Goal: Communication & Community: Answer question/provide support

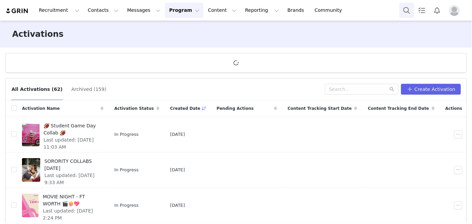
click at [403, 6] on button "Search" at bounding box center [406, 10] width 15 height 15
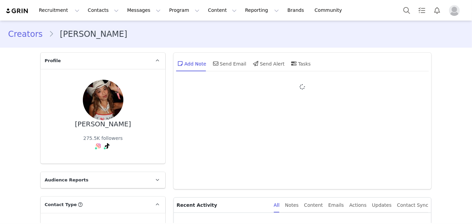
type input "+1 ([GEOGRAPHIC_DATA])"
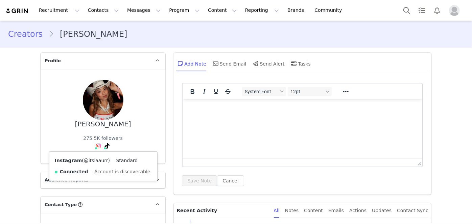
click at [92, 162] on link "@itslaaurr" at bounding box center [96, 160] width 24 height 5
click at [95, 161] on link "@itslaaurr" at bounding box center [95, 160] width 24 height 5
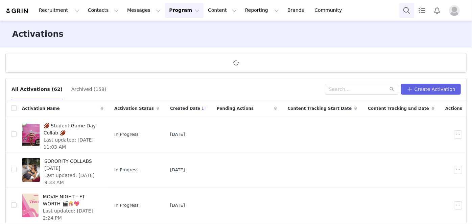
click at [408, 5] on button "Search" at bounding box center [406, 10] width 15 height 15
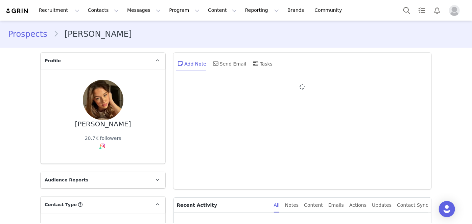
type input "+1 ([GEOGRAPHIC_DATA])"
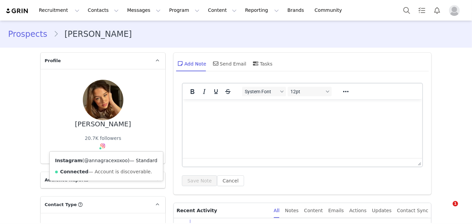
click at [95, 160] on link "@annagracexoxoo" at bounding box center [106, 160] width 44 height 5
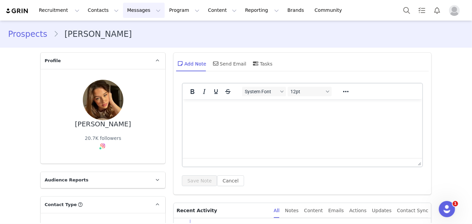
click at [131, 14] on button "Messages Messages" at bounding box center [144, 10] width 42 height 15
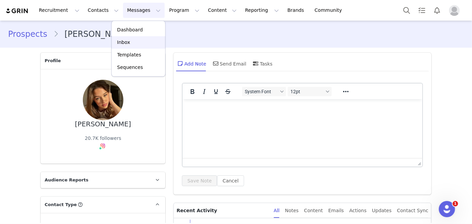
click at [138, 46] on link "Inbox" at bounding box center [138, 42] width 53 height 13
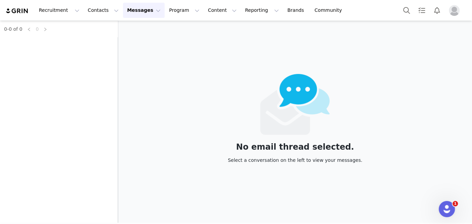
click at [56, 41] on div "0-0 of 0 0" at bounding box center [59, 122] width 118 height 203
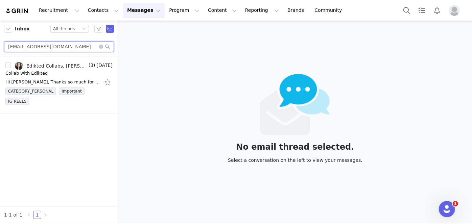
click at [48, 45] on input "jasmineroldann28@gmail.com" at bounding box center [59, 46] width 110 height 11
paste input "annalesliellc"
type input "[EMAIL_ADDRESS][DOMAIN_NAME]"
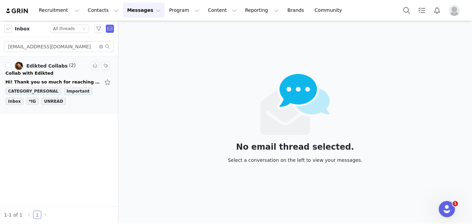
click at [44, 77] on div "Hi! Thank you so much for reaching out to me. This is definitely something I'm …" at bounding box center [58, 82] width 107 height 11
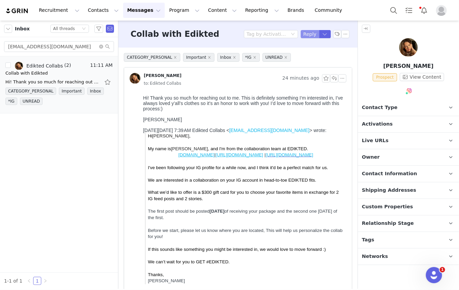
click at [307, 34] on button "Reply" at bounding box center [310, 34] width 19 height 8
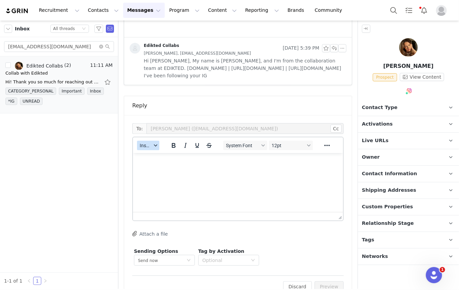
click at [147, 147] on span "Insert" at bounding box center [146, 145] width 12 height 5
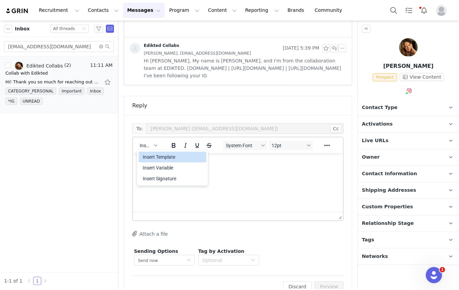
click at [156, 157] on div "Insert Template" at bounding box center [173, 157] width 61 height 8
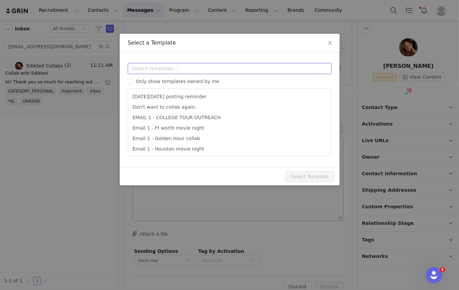
click at [157, 66] on input "text" at bounding box center [230, 68] width 204 height 11
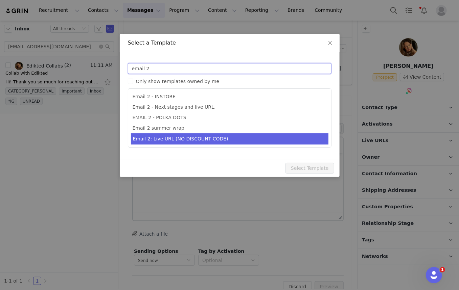
type input "email 2"
click at [173, 107] on li "Email 2 - Next stages and live URL." at bounding box center [229, 107] width 197 height 10
type input "Collab with Edikted"
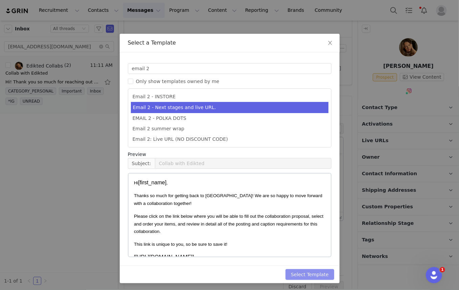
click at [304, 224] on button "Select Template" at bounding box center [309, 274] width 49 height 11
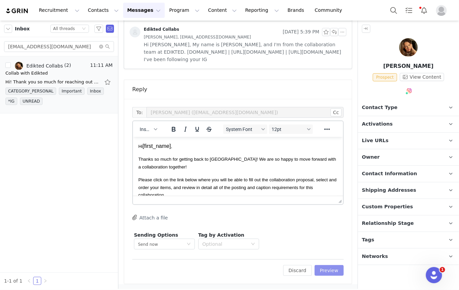
click at [325, 224] on button "Preview" at bounding box center [328, 270] width 29 height 11
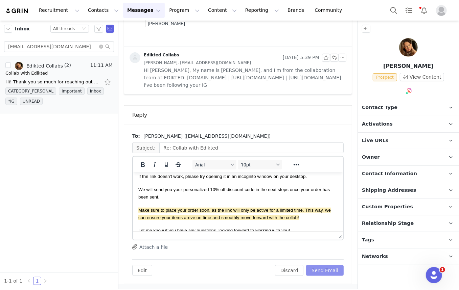
scroll to position [154, 0]
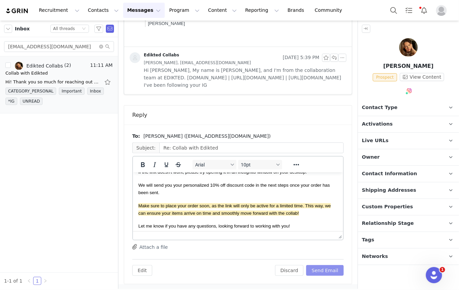
click at [317, 224] on button "Send Email" at bounding box center [325, 270] width 38 height 11
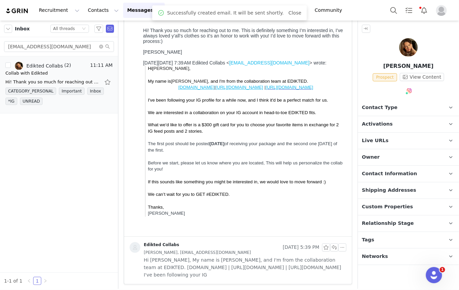
click at [404, 48] on img at bounding box center [408, 47] width 19 height 19
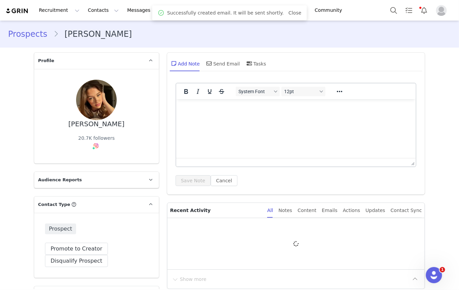
type input "+1 (United States)"
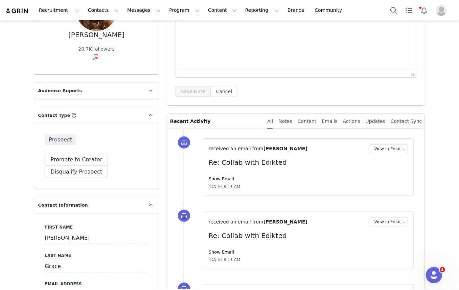
scroll to position [154, 0]
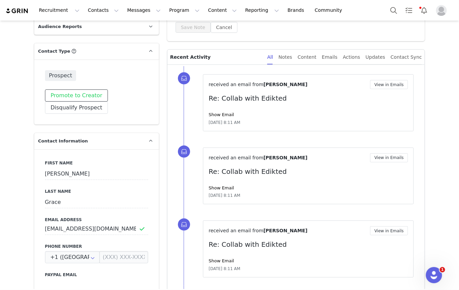
click at [76, 94] on button "Promote to Creator" at bounding box center [76, 96] width 63 height 12
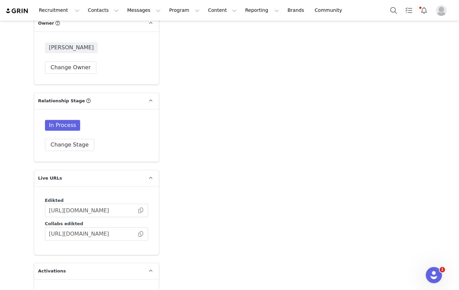
scroll to position [1014, 0]
click at [75, 140] on button "Change Stage" at bounding box center [70, 144] width 50 height 12
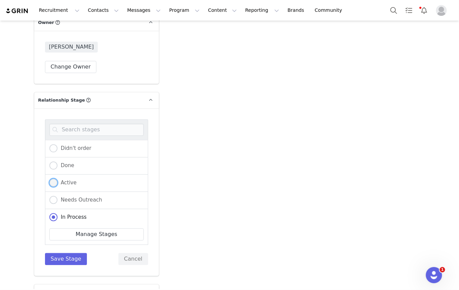
click at [62, 179] on label "Active" at bounding box center [62, 183] width 27 height 9
click at [57, 179] on input "Active" at bounding box center [53, 183] width 8 height 9
radio input "true"
radio input "false"
click at [56, 224] on button "Save Stage" at bounding box center [66, 259] width 42 height 12
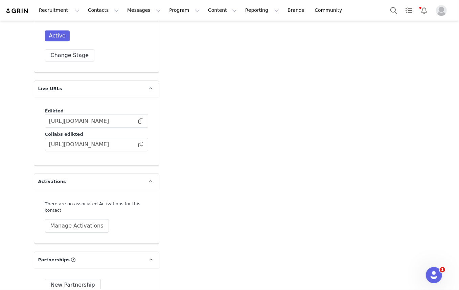
scroll to position [1106, 0]
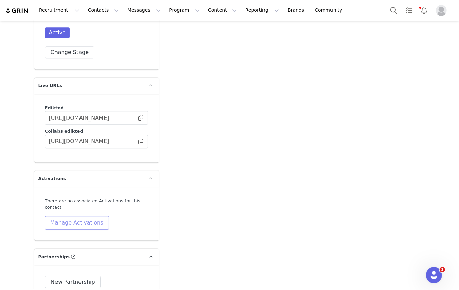
click at [72, 218] on button "Manage Activations" at bounding box center [77, 223] width 64 height 14
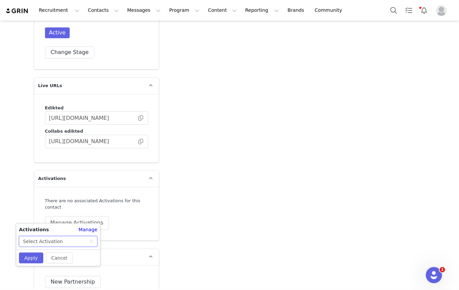
click at [63, 224] on div "Select Activation" at bounding box center [56, 242] width 66 height 10
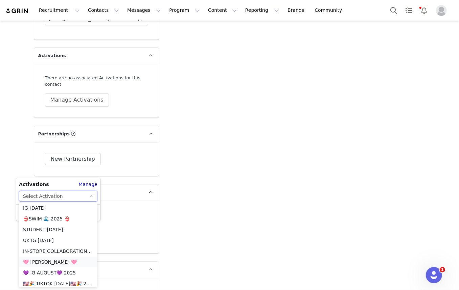
scroll to position [492, 0]
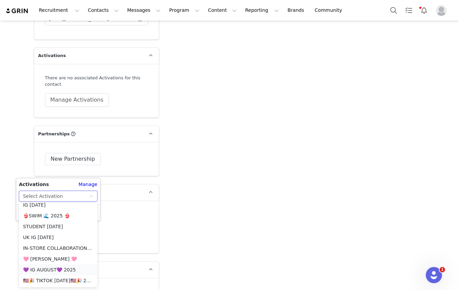
click at [48, 224] on li "💜 IG AUGUST💜 2025" at bounding box center [58, 270] width 78 height 11
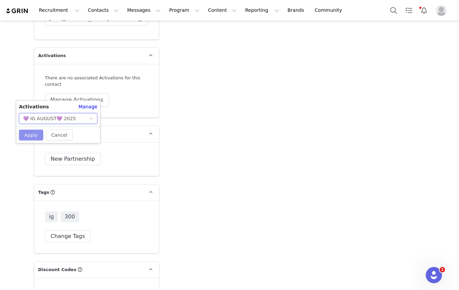
click at [33, 138] on button "Apply" at bounding box center [31, 135] width 24 height 11
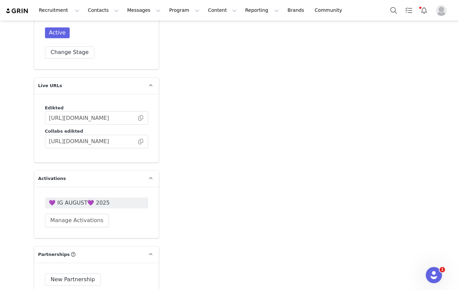
scroll to position [1260, 0]
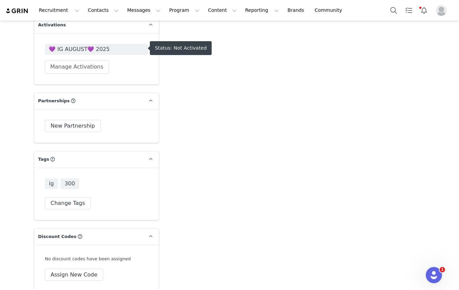
click at [70, 50] on span "💜 IG AUGUST💜 2025" at bounding box center [96, 49] width 95 height 8
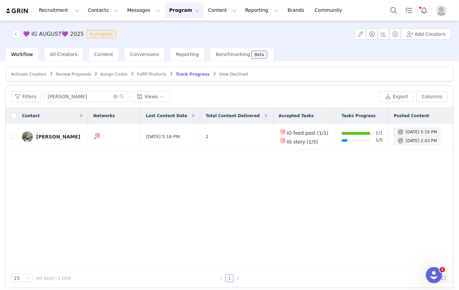
click at [32, 76] on link "Activate Creators" at bounding box center [28, 74] width 35 height 5
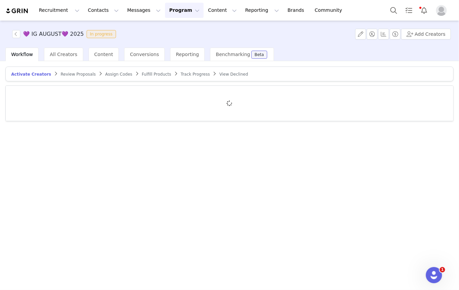
click at [66, 96] on div at bounding box center [229, 103] width 447 height 35
click at [67, 92] on div at bounding box center [229, 103] width 447 height 35
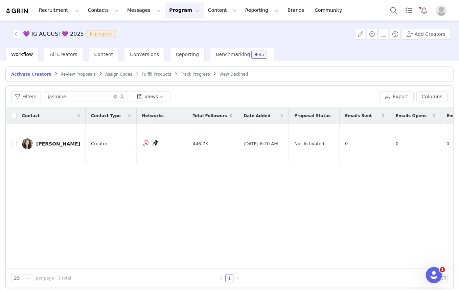
click at [71, 90] on div "Filters jasmine Views Export Columns" at bounding box center [229, 97] width 447 height 22
click at [71, 92] on input "jasmine" at bounding box center [86, 96] width 85 height 11
click at [72, 93] on input "jasmine" at bounding box center [86, 96] width 85 height 11
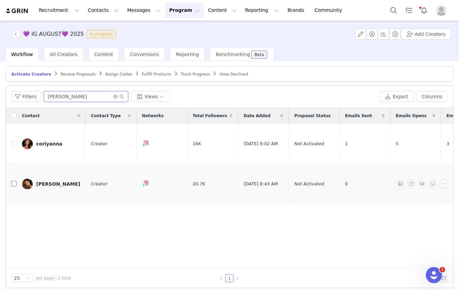
type input "anna"
click at [14, 181] on input "checkbox" at bounding box center [13, 183] width 5 height 5
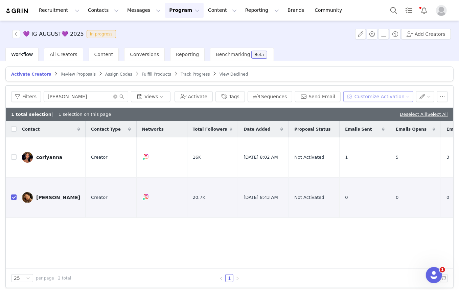
click at [362, 97] on button "Customize Activation" at bounding box center [378, 96] width 70 height 11
click at [366, 118] on span "Edit Available Tasks" at bounding box center [380, 120] width 46 height 7
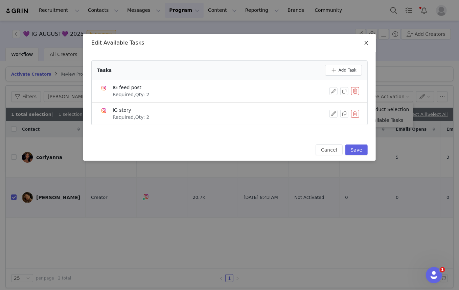
click at [368, 40] on span "Close" at bounding box center [366, 43] width 19 height 19
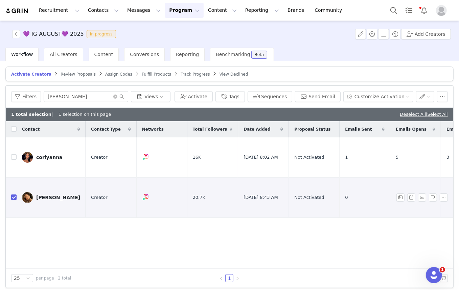
click at [14, 195] on input "checkbox" at bounding box center [13, 197] width 5 height 5
checkbox input "false"
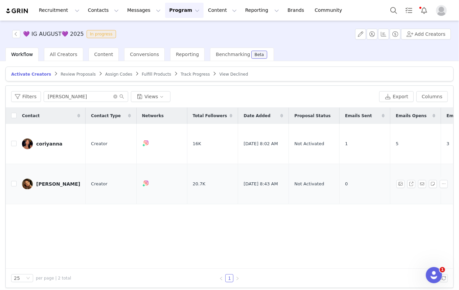
click at [54, 182] on div "Anna Grace" at bounding box center [58, 184] width 44 height 5
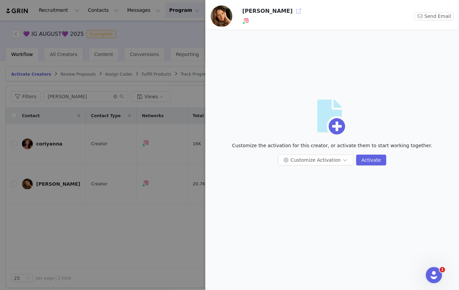
click at [293, 10] on button "button" at bounding box center [298, 11] width 11 height 11
click at [134, 108] on div at bounding box center [229, 145] width 459 height 290
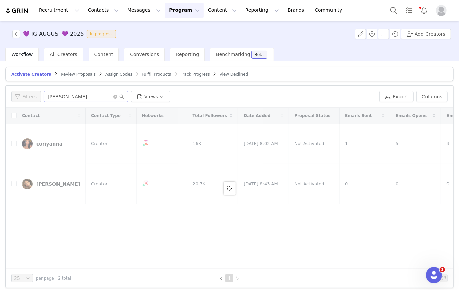
click at [115, 98] on span at bounding box center [118, 96] width 11 height 5
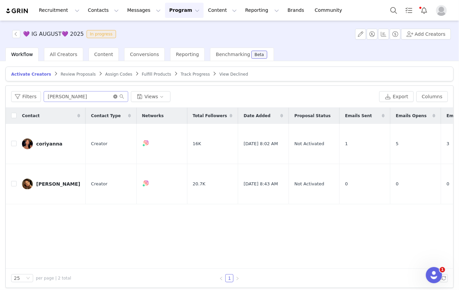
click at [113, 97] on icon "icon: close-circle" at bounding box center [115, 97] width 4 height 4
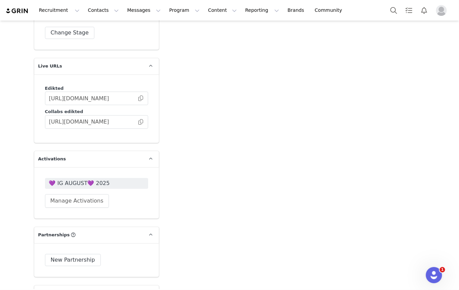
scroll to position [1168, 0]
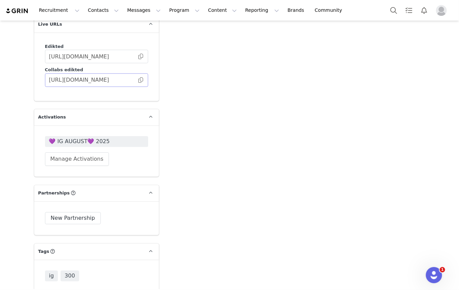
click at [137, 80] on span at bounding box center [140, 80] width 7 height 0
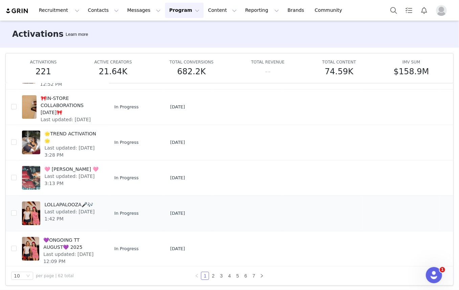
scroll to position [36, 0]
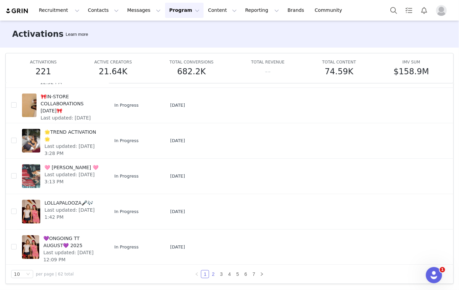
click at [212, 275] on link "2" at bounding box center [212, 274] width 7 height 7
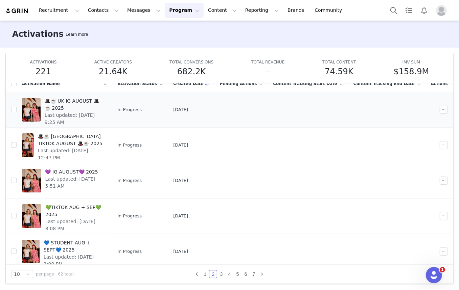
click at [75, 101] on span "🎩☕️ UK IG AUGUST 🎩☕️ 2025" at bounding box center [74, 105] width 58 height 14
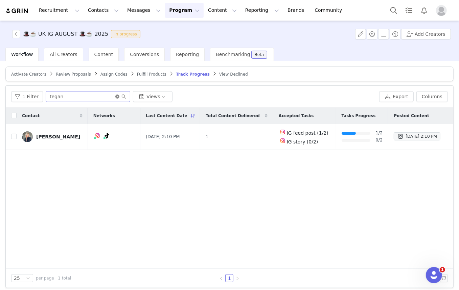
click at [116, 95] on icon "icon: close-circle" at bounding box center [117, 97] width 4 height 4
click at [99, 52] on span "Content" at bounding box center [103, 54] width 19 height 5
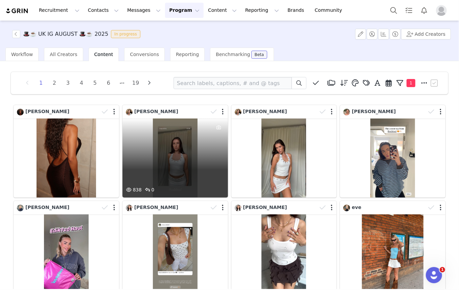
drag, startPoint x: 156, startPoint y: 109, endPoint x: 148, endPoint y: 118, distance: 12.2
click at [148, 118] on div "[PERSON_NAME]" at bounding box center [175, 112] width 106 height 14
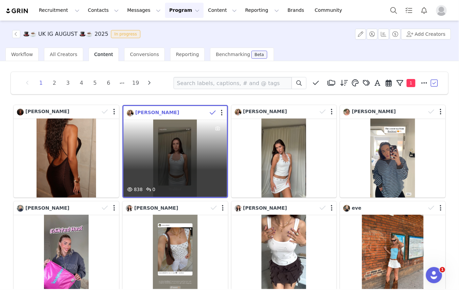
click at [147, 112] on span "[PERSON_NAME]" at bounding box center [157, 112] width 44 height 5
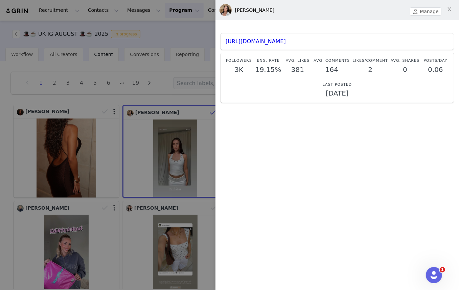
click at [104, 100] on div at bounding box center [229, 145] width 459 height 290
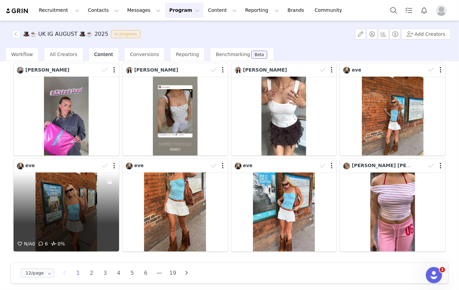
scroll to position [141, 0]
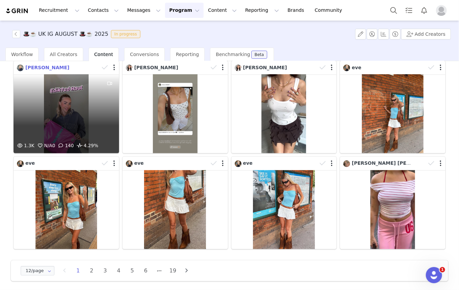
click at [32, 66] on span "[PERSON_NAME]" at bounding box center [47, 67] width 44 height 5
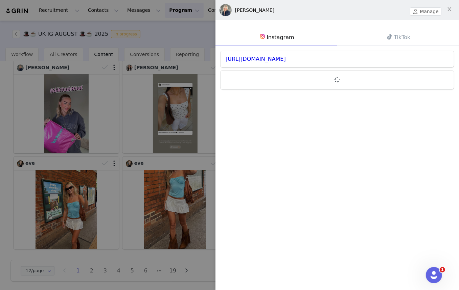
click at [118, 139] on div at bounding box center [229, 145] width 459 height 290
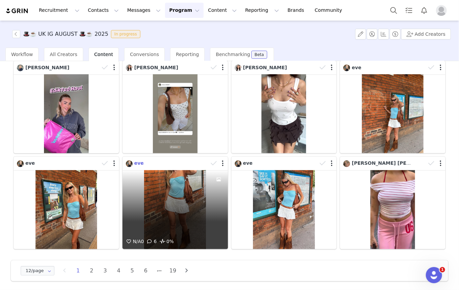
click at [136, 163] on span "eve" at bounding box center [138, 163] width 9 height 5
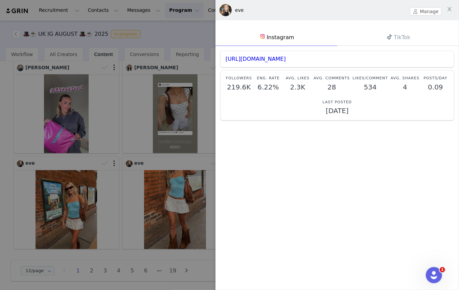
click at [164, 136] on div at bounding box center [229, 145] width 459 height 290
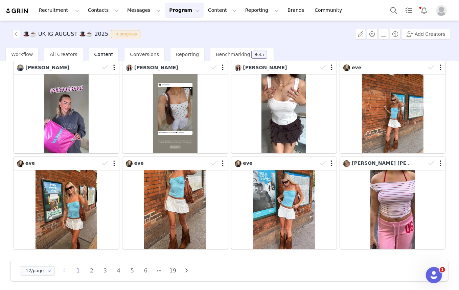
click at [45, 271] on icon at bounding box center [49, 270] width 8 height 7
click at [40, 252] on span "48/page" at bounding box center [38, 251] width 20 height 5
type input "48/page"
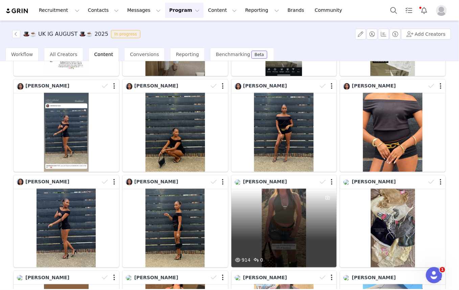
scroll to position [399, 0]
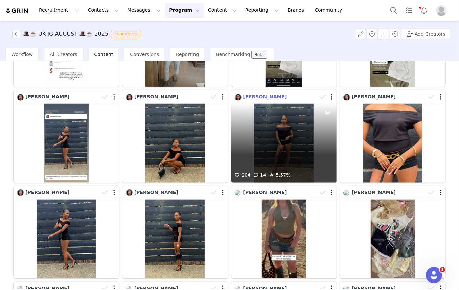
click at [243, 94] on span "[PERSON_NAME]" at bounding box center [265, 96] width 44 height 5
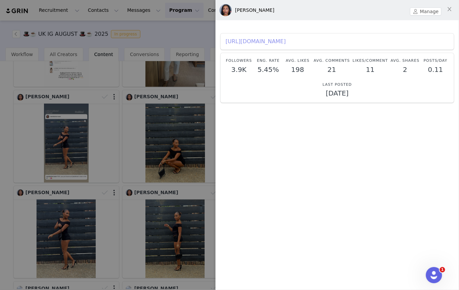
scroll to position [2, 0]
click at [183, 175] on div at bounding box center [229, 145] width 459 height 290
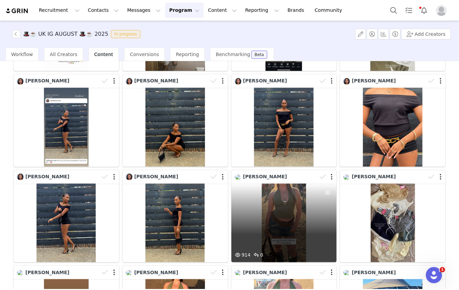
scroll to position [430, 0]
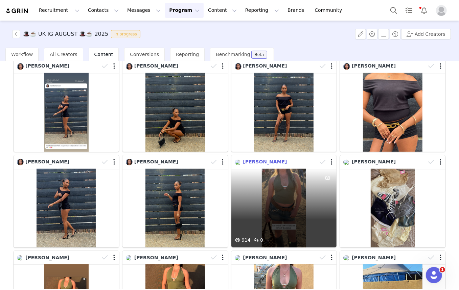
click at [247, 159] on span "[PERSON_NAME]" at bounding box center [265, 161] width 44 height 5
